Goal: Register for event/course

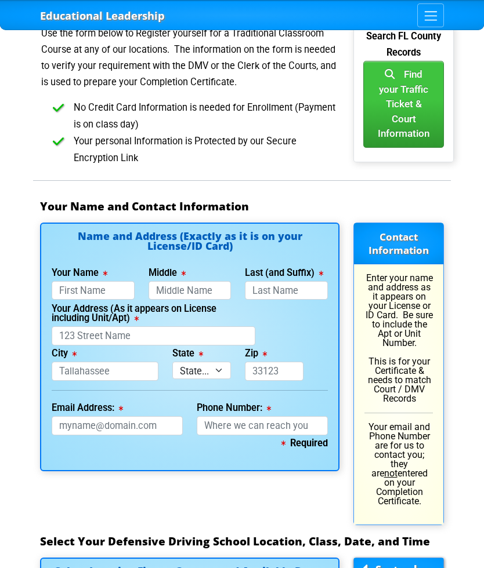
scroll to position [844, 0]
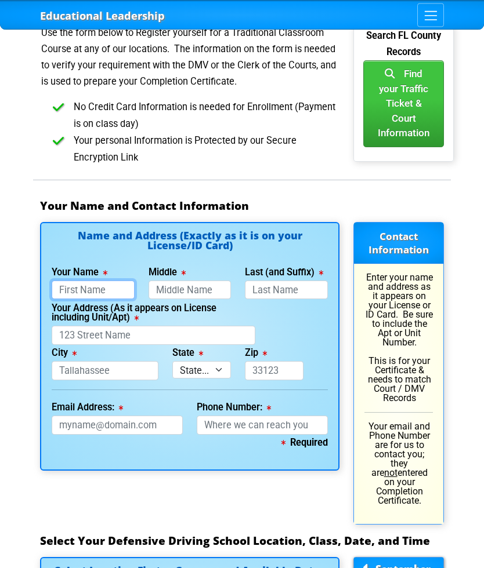
click at [67, 281] on input "Your Name" at bounding box center [93, 290] width 83 height 19
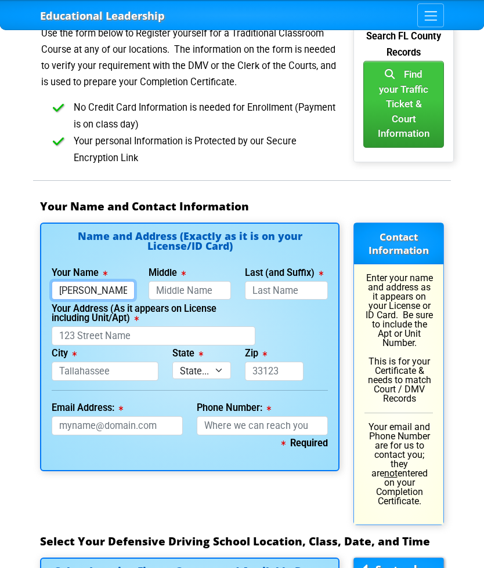
type input "[PERSON_NAME]"
click at [162, 281] on input "Middle" at bounding box center [189, 290] width 83 height 19
type input "[PERSON_NAME]"
click at [263, 281] on input "Last (and Suffix)" at bounding box center [286, 290] width 83 height 19
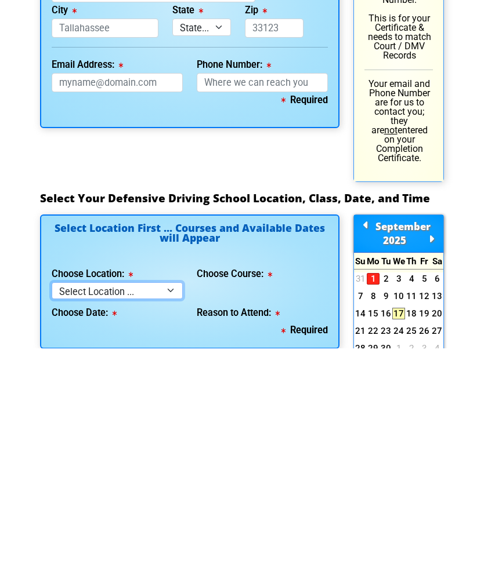
click at [64, 502] on select "Select Location ... Tampa Orlando Kissimmee [GEOGRAPHIC_DATA] - en español [GEO…" at bounding box center [117, 510] width 131 height 17
type input "[PERSON_NAME]"
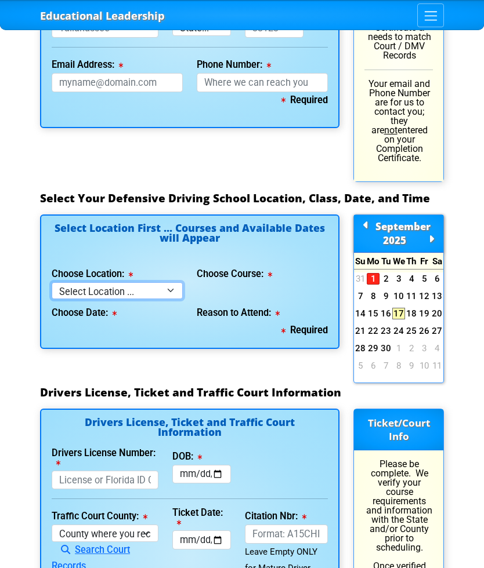
select select "2"
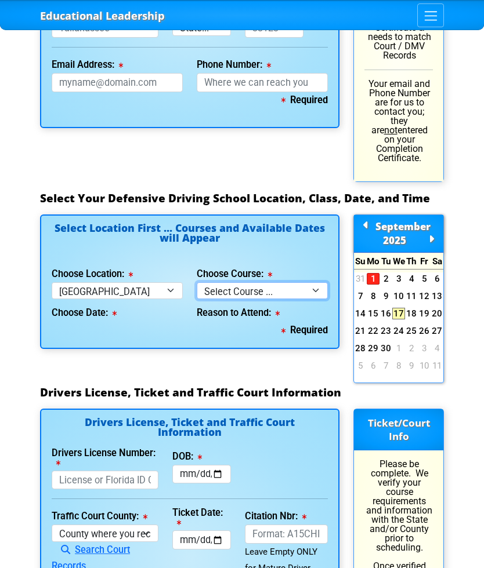
click at [211, 282] on select "Select Course ... 4 Hour BDI Class (Basic Course & TCAC) 4 Hour Under 25 Class …" at bounding box center [262, 290] width 131 height 17
select select "6"
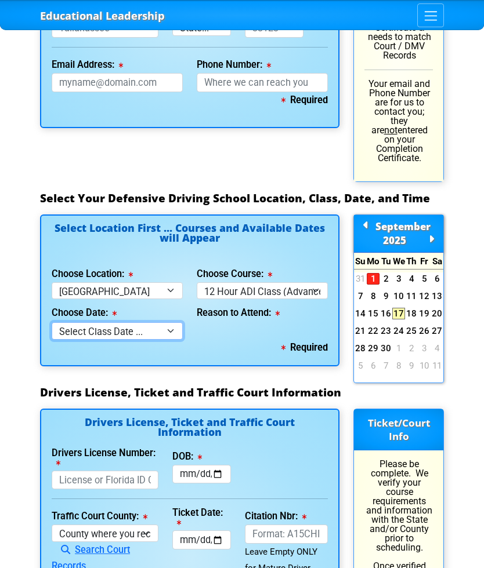
click at [66, 322] on select "Select Class Date ... [DATE] -- ([DATE] from 8:30am-8:30pm) [DATE] -- ([DATE] f…" at bounding box center [117, 330] width 131 height 17
select select "[DATE], 7"
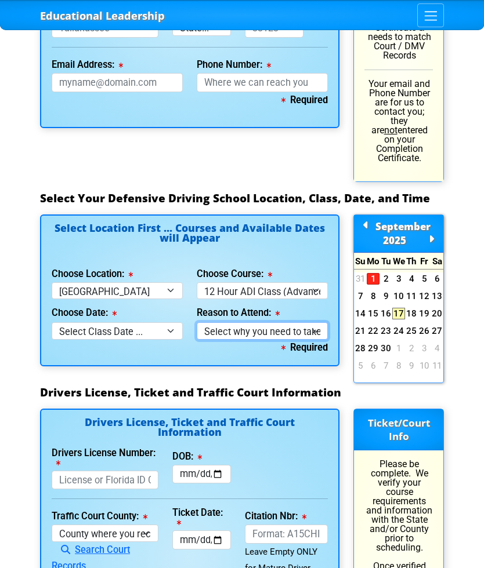
click at [222, 322] on select "Select why you need to take class ... Court Ordered by a Judge - 12 Hour Advanc…" at bounding box center [262, 330] width 131 height 17
select select "12 Hour ADI - Court Ordered"
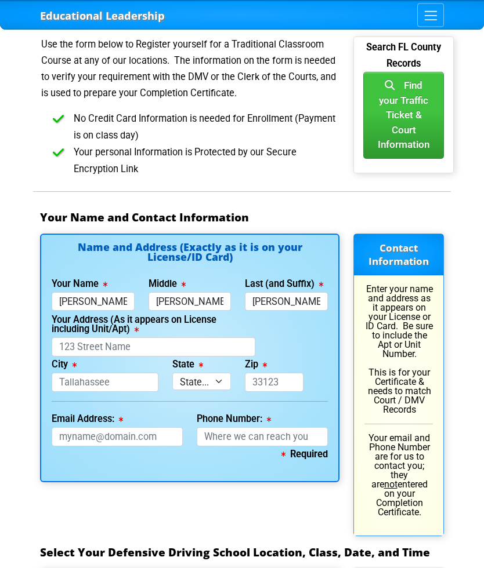
scroll to position [833, 0]
click at [275, 292] on input "[PERSON_NAME]" at bounding box center [286, 301] width 83 height 19
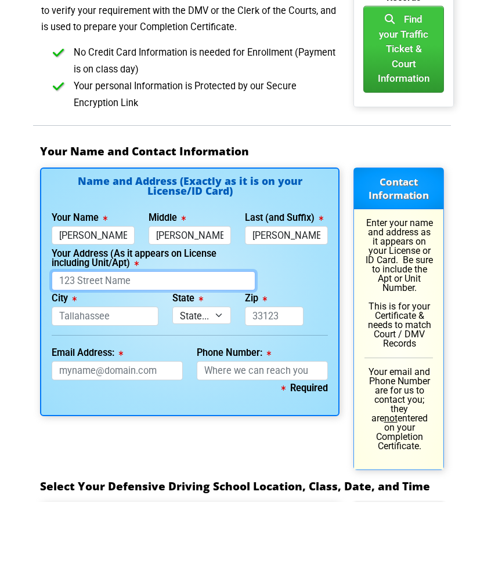
click at [63, 337] on input "Your Address (As it appears on License including Unit/Apt)" at bounding box center [154, 346] width 204 height 19
click at [299, 279] on label "Last (and Suffix)" at bounding box center [284, 283] width 78 height 9
click at [299, 292] on input "[PERSON_NAME]" at bounding box center [286, 301] width 83 height 19
click at [303, 279] on label "Last (and Suffix)" at bounding box center [284, 283] width 78 height 9
click at [303, 292] on input "[PERSON_NAME]" at bounding box center [286, 301] width 83 height 19
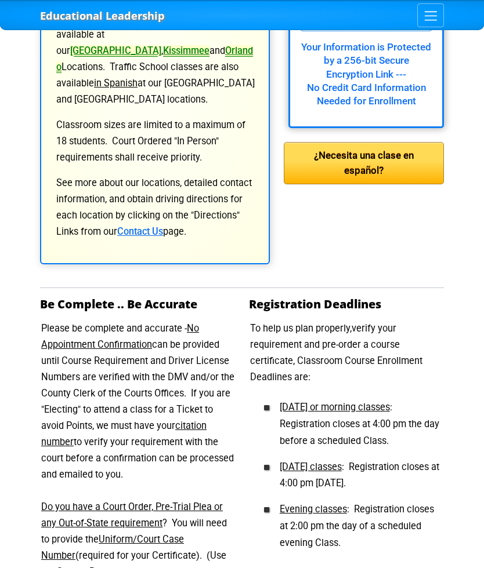
scroll to position [244, 0]
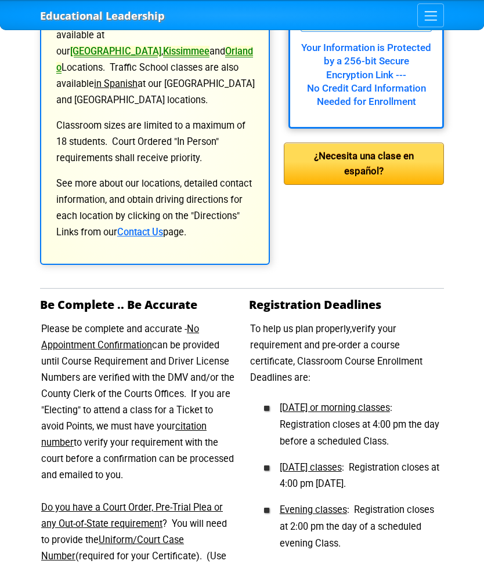
type input "[PERSON_NAME]"
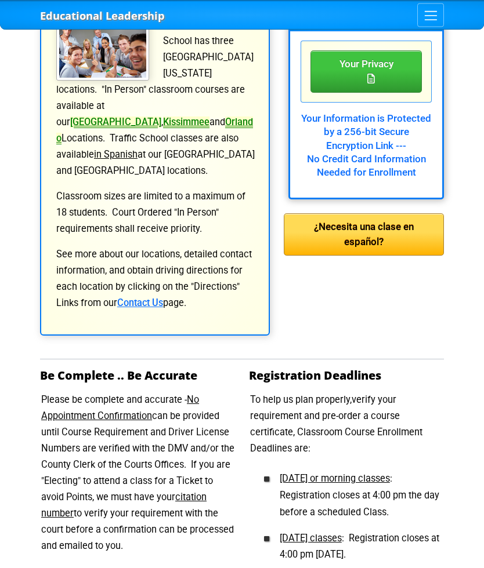
scroll to position [0, 0]
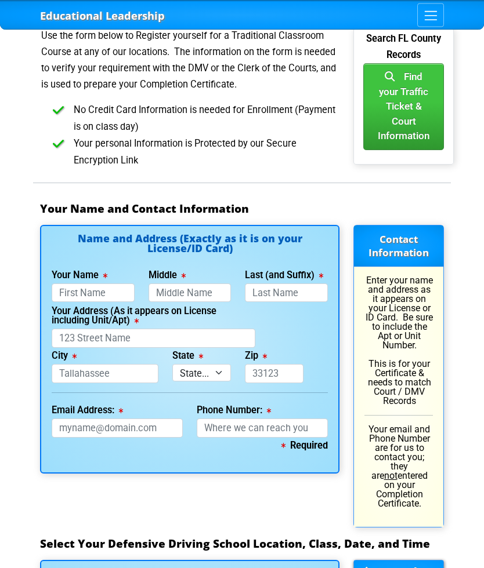
scroll to position [839, 0]
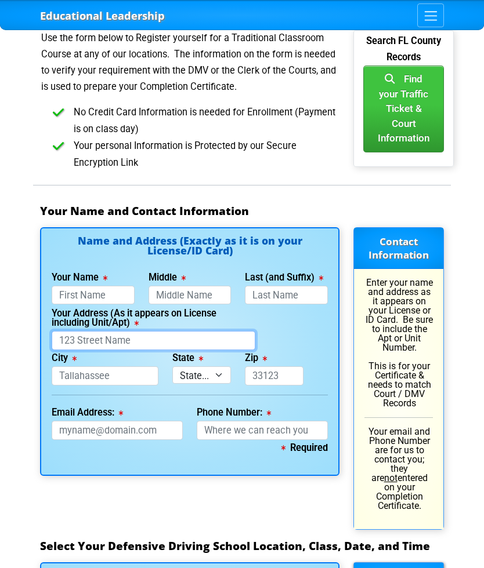
click at [65, 331] on input "Your Address (As it appears on License including Unit/Apt)" at bounding box center [154, 340] width 204 height 19
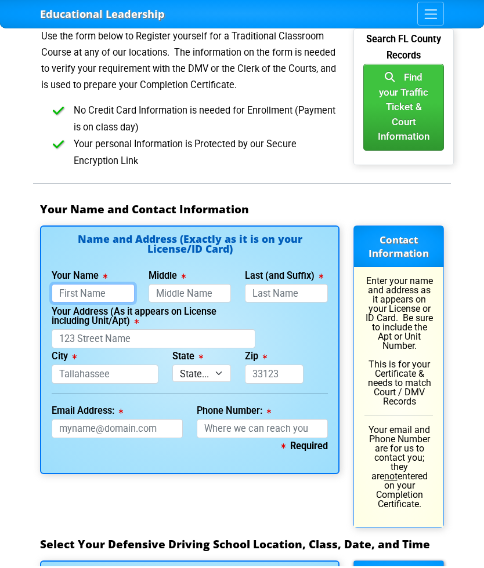
click at [60, 286] on input "Your Name" at bounding box center [93, 295] width 83 height 19
type input "[PERSON_NAME]"
click at [164, 286] on input "Middle" at bounding box center [189, 295] width 83 height 19
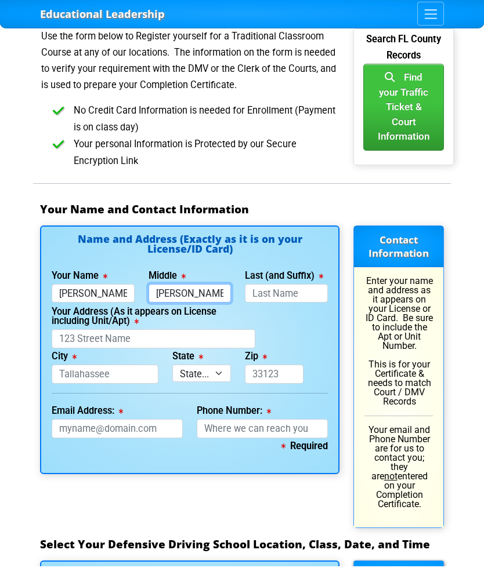
type input "[PERSON_NAME]"
click at [266, 286] on input "Last (and Suffix)" at bounding box center [286, 295] width 83 height 19
type input "Mc"
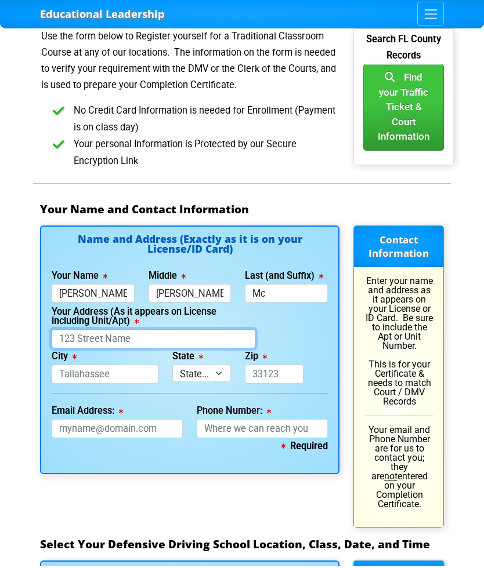
click at [66, 331] on input "Your Address (As it appears on License including Unit/Apt)" at bounding box center [154, 340] width 204 height 19
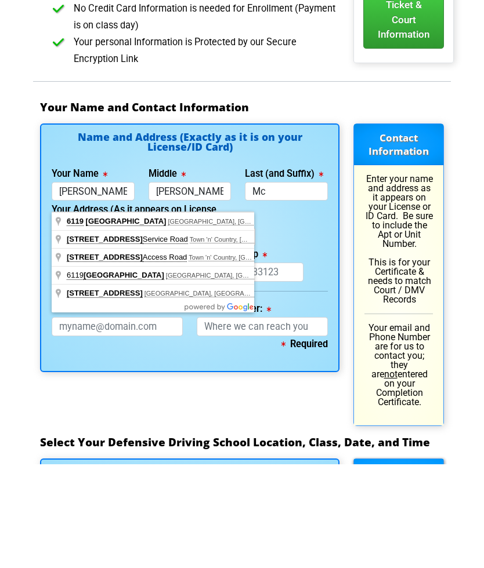
click at [14, 238] on div "Educational Leadership Home Courses Certified Defensive Driving Courses 4-Hour …" at bounding box center [242, 525] width 484 height 2729
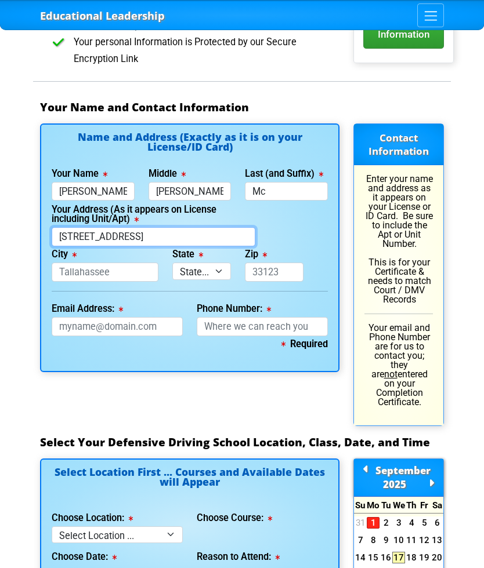
click at [172, 227] on input "[STREET_ADDRESS]" at bounding box center [154, 236] width 204 height 19
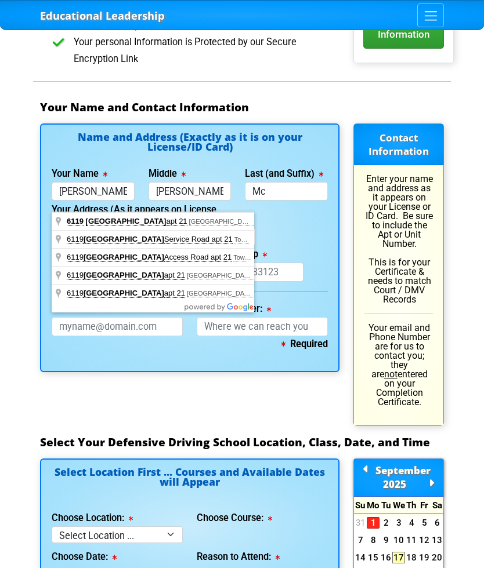
type input "[STREET_ADDRESS]"
type input "[GEOGRAPHIC_DATA]"
select select "{"fullName":"[US_STATE]","abbreviation":"FL","uniqueId":"1d559909-6cf0-4a4d-848…"
type input "33615"
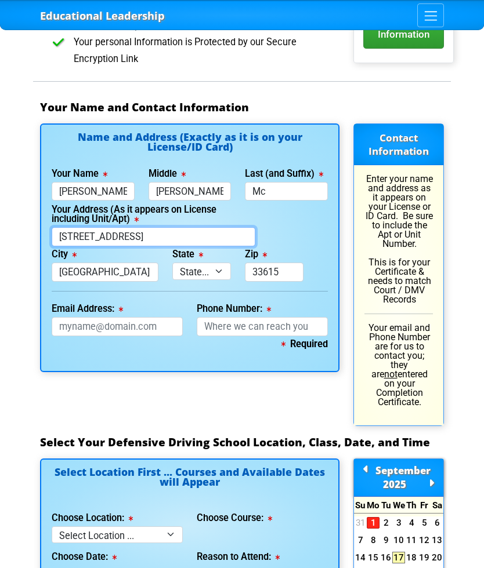
click at [175, 227] on input "[STREET_ADDRESS]" at bounding box center [154, 236] width 204 height 19
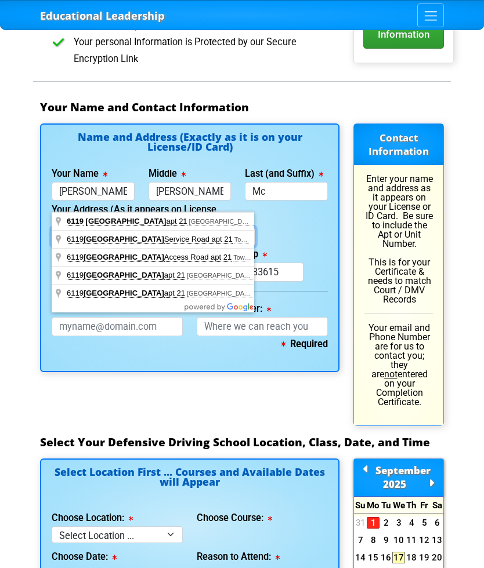
type input "[STREET_ADDRESS]"
click at [50, 365] on div "Name and Address (Exactly as it is on your License/ID Card) Your Name [PERSON_N…" at bounding box center [189, 274] width 313 height 303
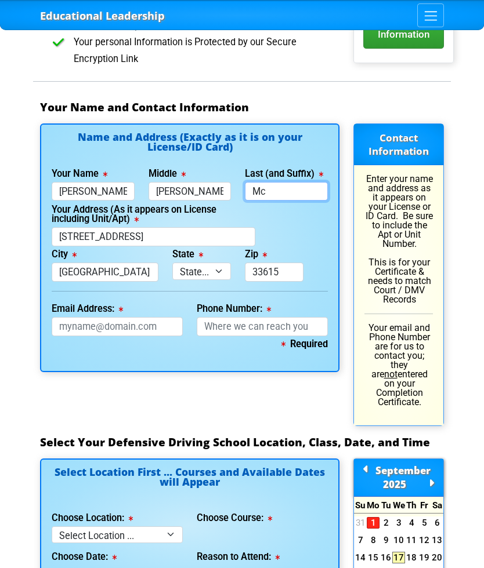
click at [282, 182] on input "Mc" at bounding box center [286, 191] width 83 height 19
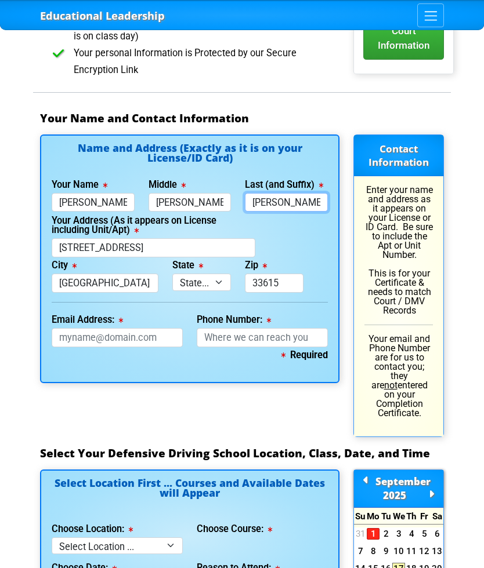
scroll to position [926, 0]
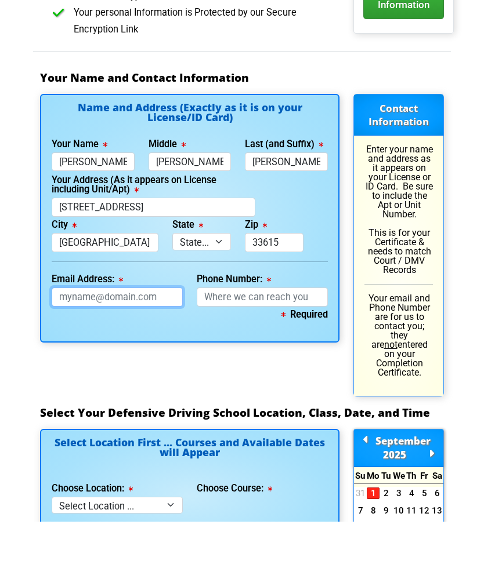
click at [68, 334] on input "Email Address:" at bounding box center [117, 343] width 131 height 19
type input "[PERSON_NAME]"
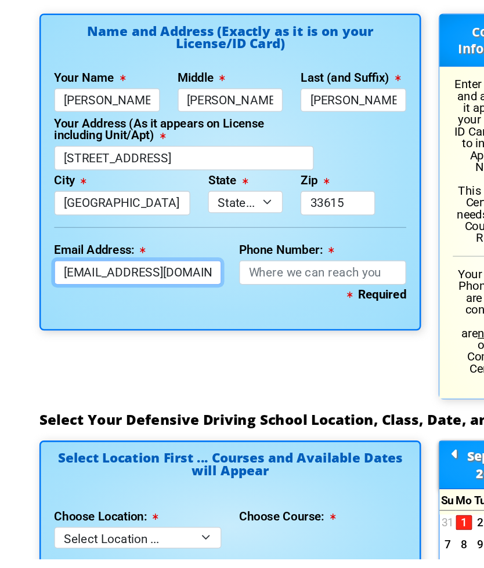
type input "[EMAIL_ADDRESS][DOMAIN_NAME]"
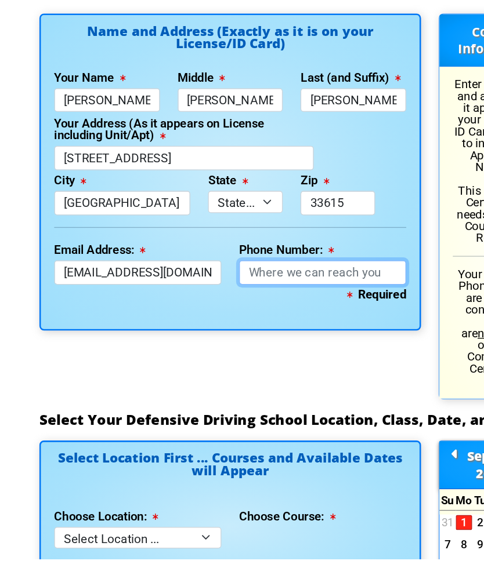
click at [202, 334] on input "Phone Number:" at bounding box center [262, 343] width 131 height 19
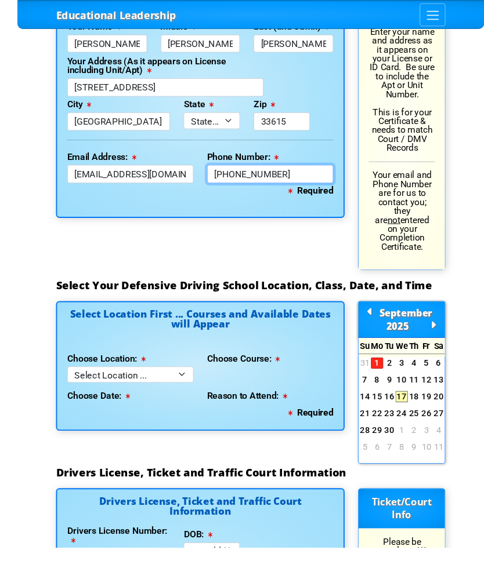
scroll to position [1097, 0]
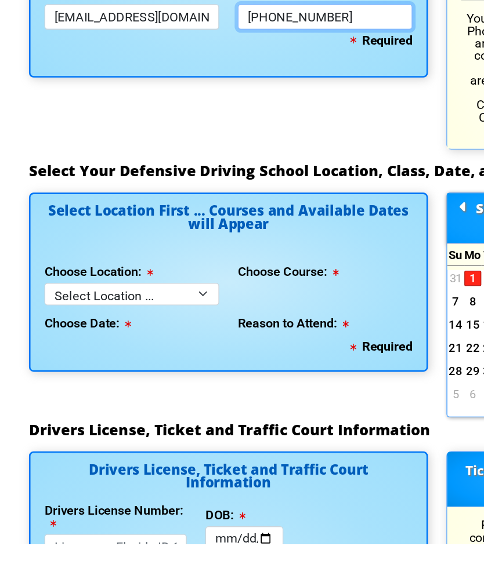
type input "[PHONE_NUMBER]"
click at [150, 372] on select "Select Location ... Tampa Orlando Kissimmee [GEOGRAPHIC_DATA] - en español [GEO…" at bounding box center [117, 380] width 131 height 17
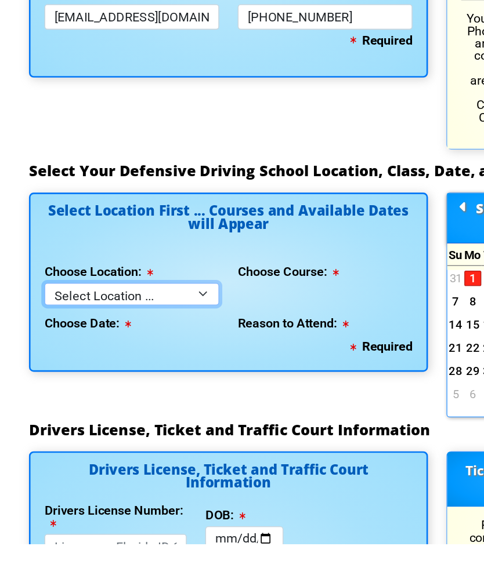
scroll to position [1153, 0]
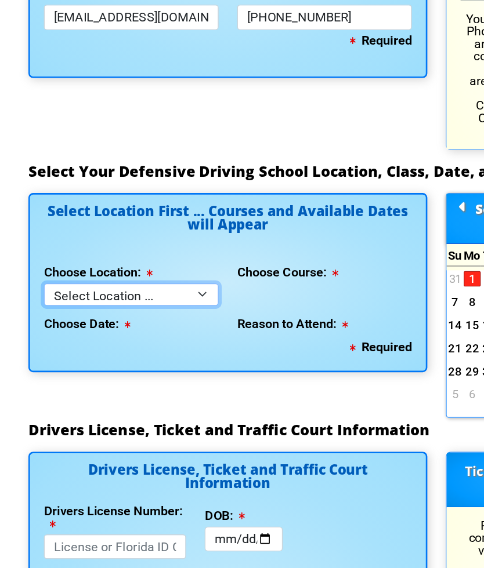
select select "2"
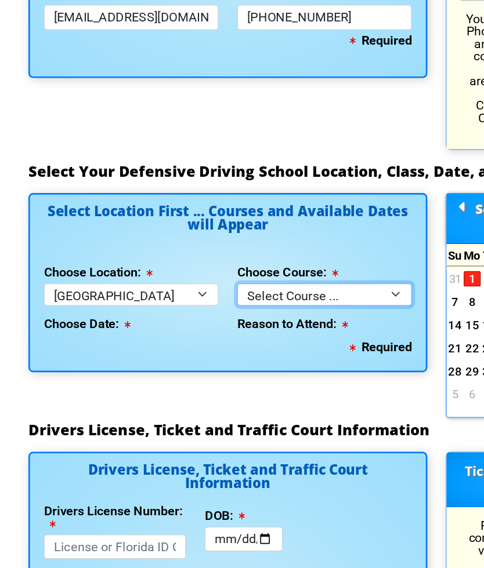
click at [294, 317] on select "Select Course ... 4 Hour BDI Class (Basic Course & TCAC) 4 Hour Under 25 Class …" at bounding box center [262, 325] width 131 height 17
select select "6"
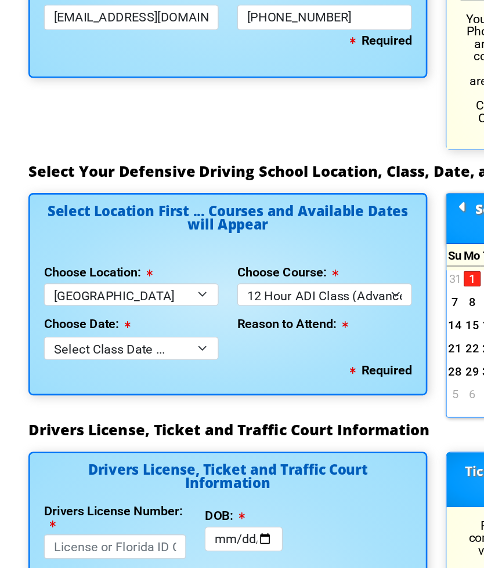
click at [152, 357] on select "Select Class Date ... [DATE] -- ([DATE] from 8:30am-8:30pm) [DATE] -- ([DATE] f…" at bounding box center [117, 365] width 131 height 17
select select "[DATE], 7"
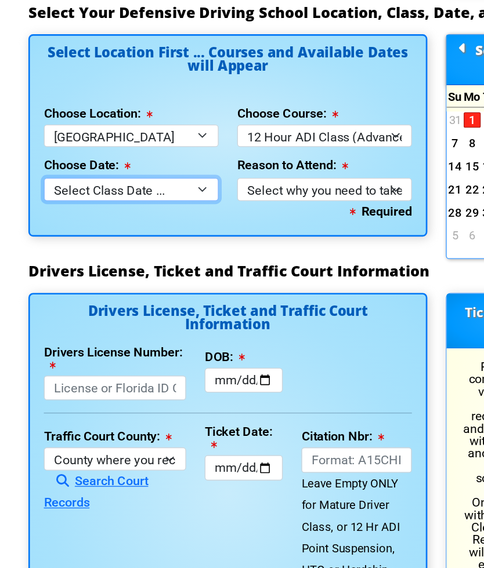
scroll to position [1279, 0]
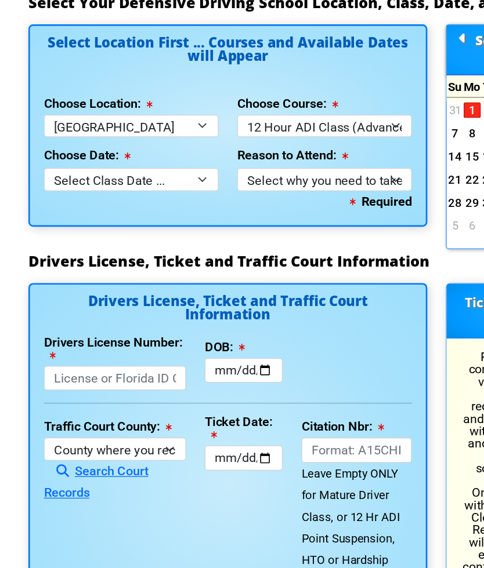
click at [202, 230] on select "Select why you need to take class ... Court Ordered by a Judge - 12 Hour Advanc…" at bounding box center [262, 238] width 131 height 17
select select "12 Hour ADI - Court Ordered"
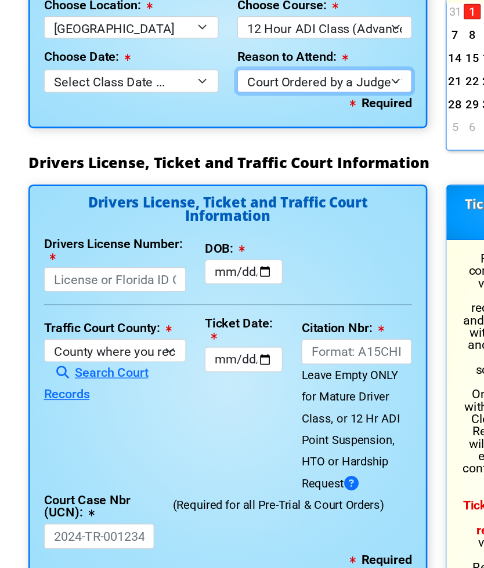
scroll to position [1353, 0]
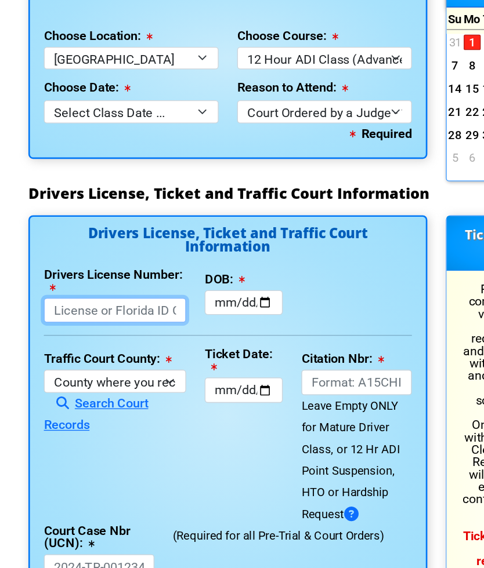
click at [52, 305] on input "Drivers License Number:" at bounding box center [105, 314] width 107 height 19
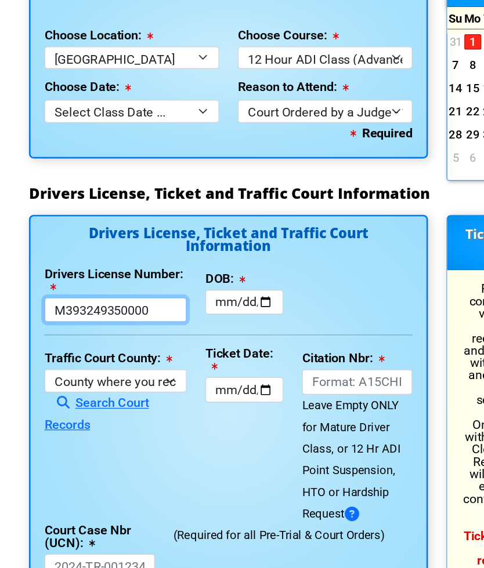
type input "M393249350000"
click at [172, 299] on input "DOB:" at bounding box center [201, 308] width 59 height 19
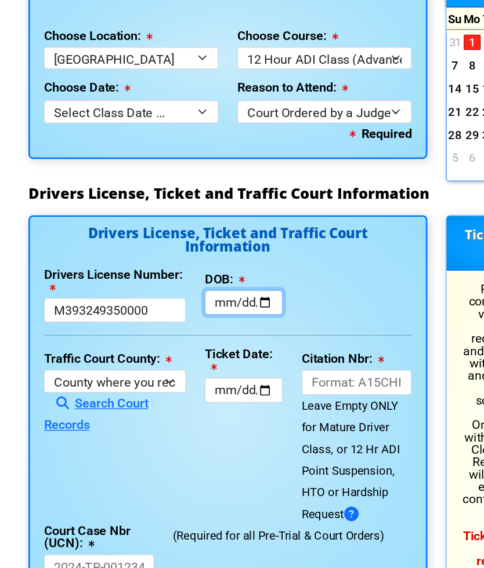
type input "[DATE]"
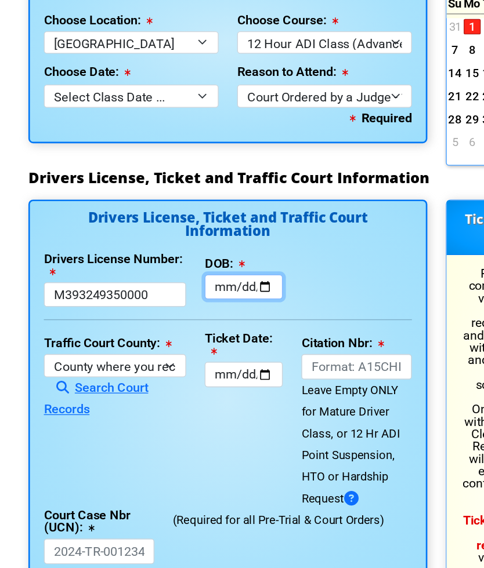
click at [172, 299] on input "[DATE]" at bounding box center [201, 308] width 59 height 19
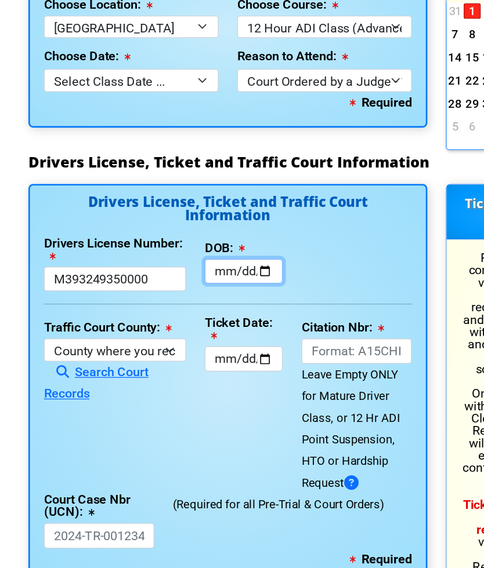
scroll to position [1354, 0]
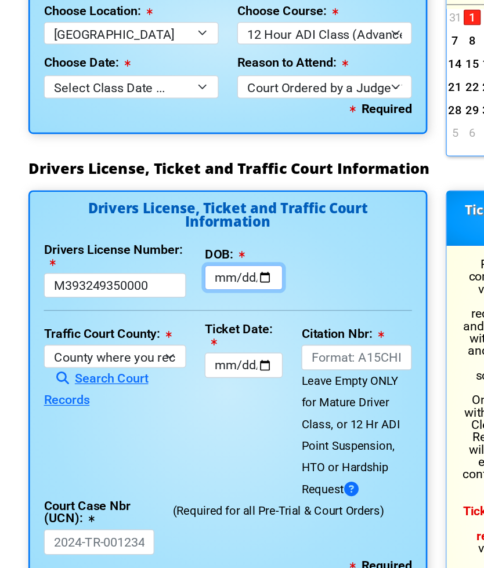
click at [189, 298] on input "[DATE]" at bounding box center [201, 307] width 59 height 19
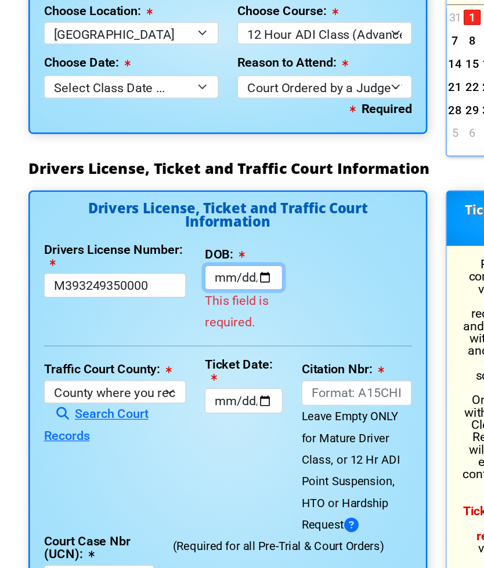
click at [172, 298] on input "DOB:" at bounding box center [201, 307] width 59 height 19
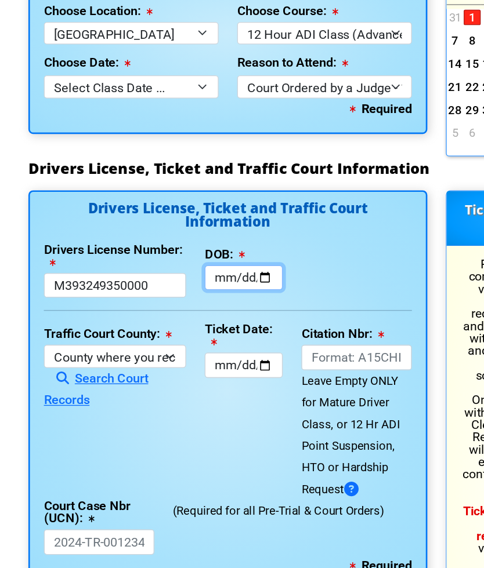
type input "[DATE]"
click at [91, 358] on select "County where you received the Ticket Out of State Out of State - [US_STATE] Out…" at bounding box center [105, 366] width 107 height 17
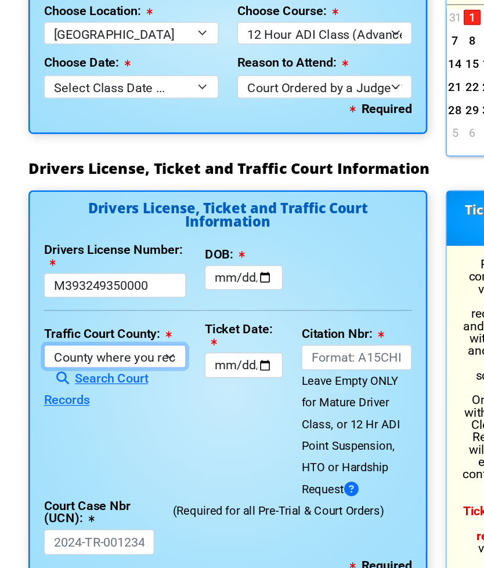
click at [131, 358] on select "County where you received the Ticket Out of State Out of State - [US_STATE] Out…" at bounding box center [105, 366] width 107 height 17
select select "{"countyName":"Pinellas","state":"[US_STATE]","uniqueId":"7c9cc234-d9fd-4e38-bf…"
click at [172, 364] on input "Ticket Date:" at bounding box center [201, 373] width 59 height 19
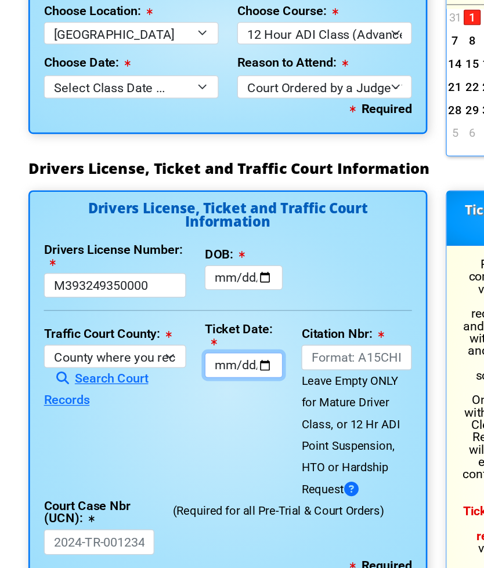
type input "[DATE]"
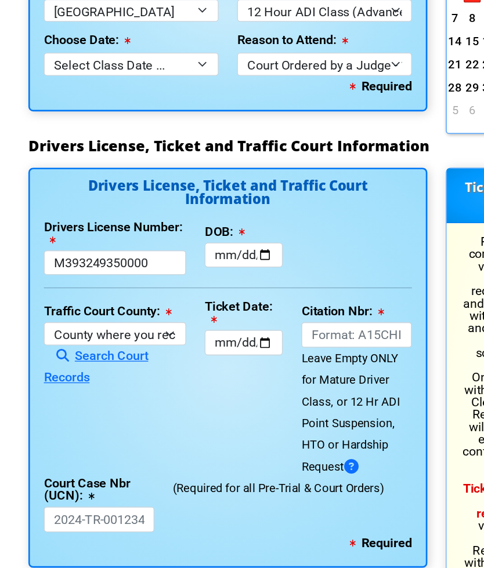
click at [245, 358] on input "Citation Nbr:" at bounding box center [286, 367] width 83 height 19
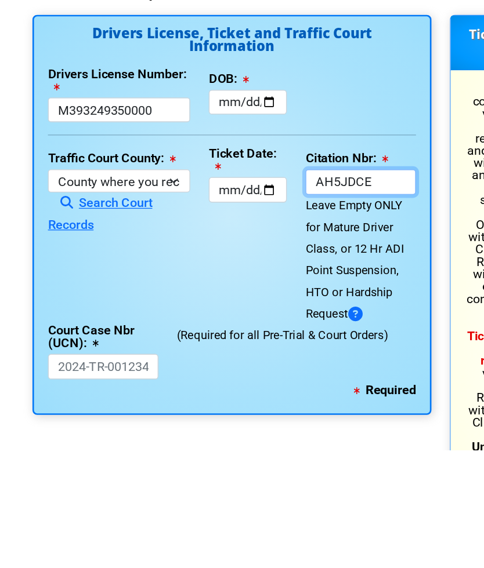
type input "AH5JDCE"
click at [52, 496] on input "Court Case Nbr (UCN):" at bounding box center [93, 505] width 83 height 19
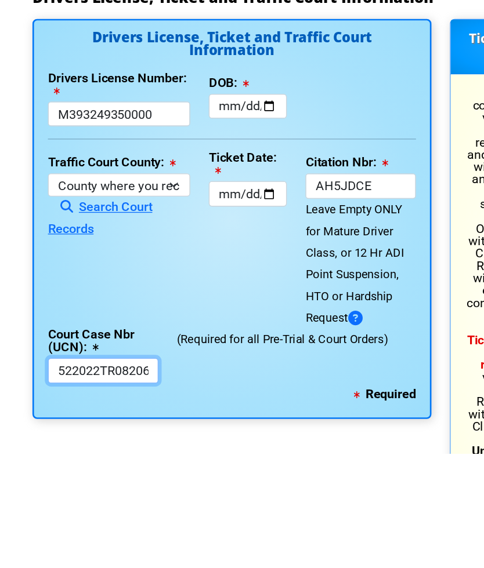
type input "522022TR082064000APC"
click at [64, 377] on link "Search Court Records" at bounding box center [91, 390] width 78 height 27
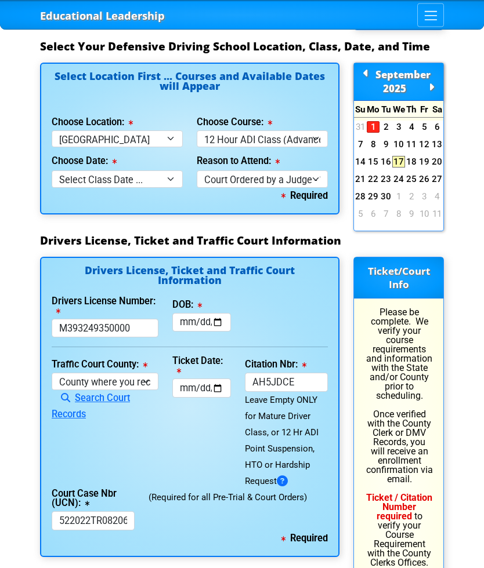
scroll to position [1339, 0]
click at [75, 393] on link "Search Court Records" at bounding box center [91, 406] width 78 height 27
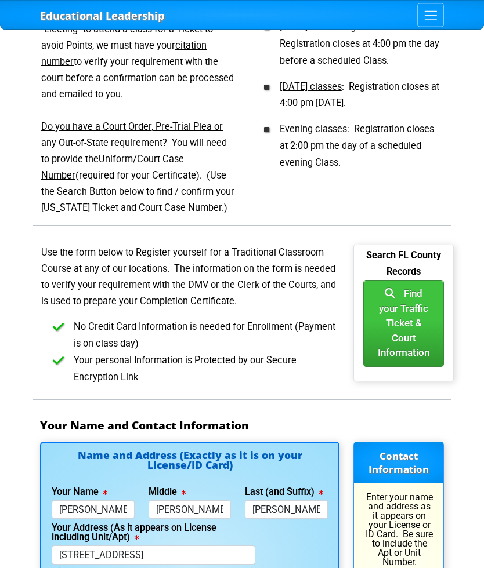
scroll to position [532, 0]
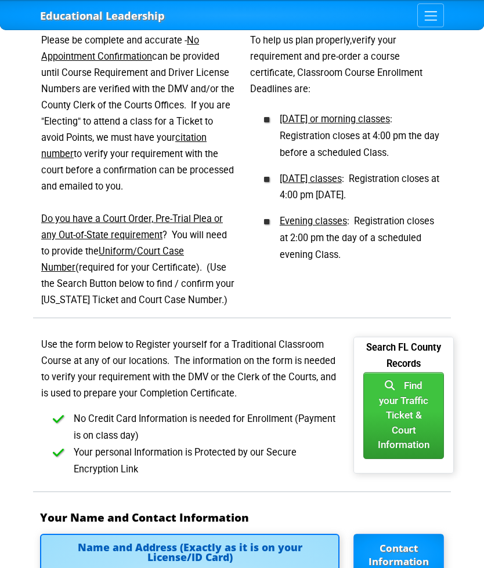
click at [390, 389] on button "Find your Traffic Ticket & Court Information" at bounding box center [403, 415] width 81 height 87
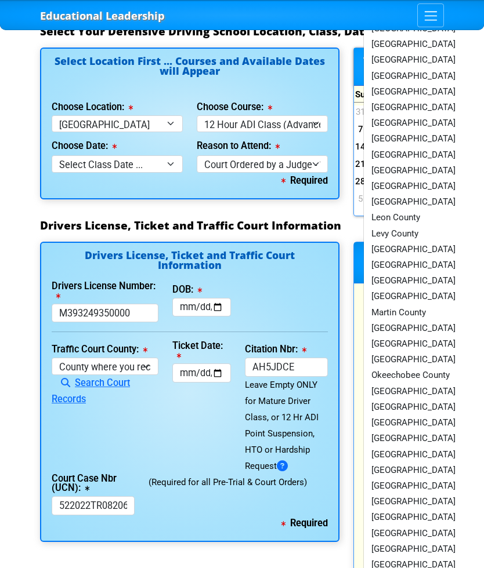
scroll to position [1358, 0]
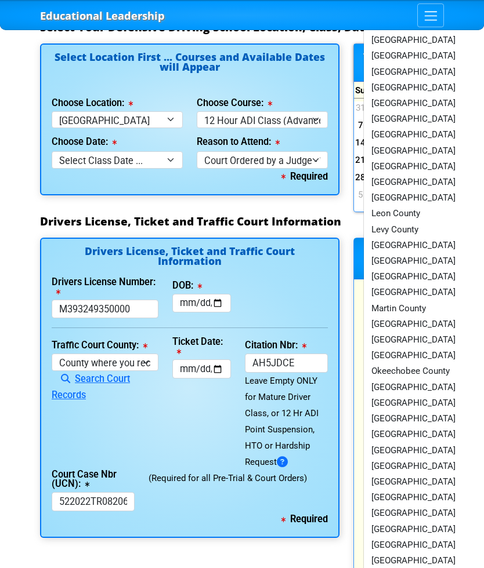
click at [394, 443] on link "[GEOGRAPHIC_DATA]" at bounding box center [438, 451] width 148 height 16
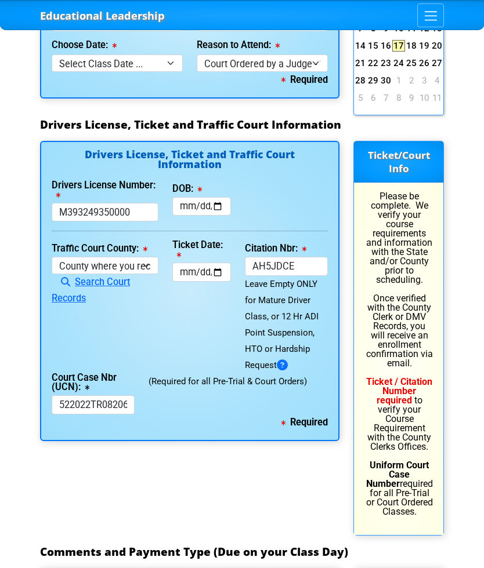
scroll to position [1448, 0]
